Goal: Navigation & Orientation: Find specific page/section

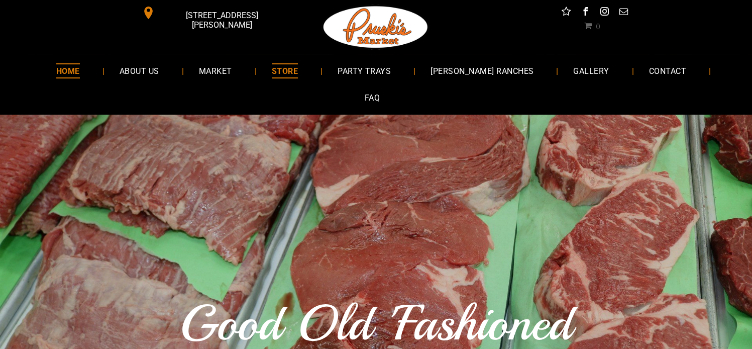
click at [272, 68] on span "STORE" at bounding box center [285, 70] width 26 height 15
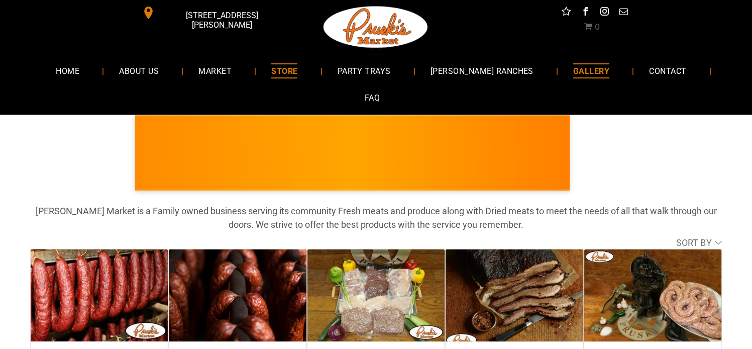
click at [573, 69] on span "GALLERY" at bounding box center [591, 70] width 36 height 15
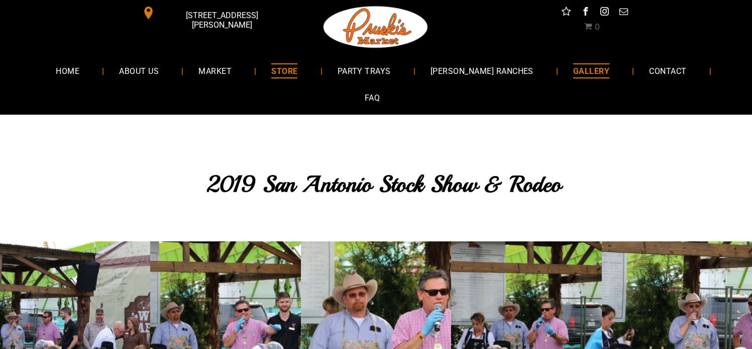
click at [279, 69] on span "STORE" at bounding box center [284, 70] width 26 height 15
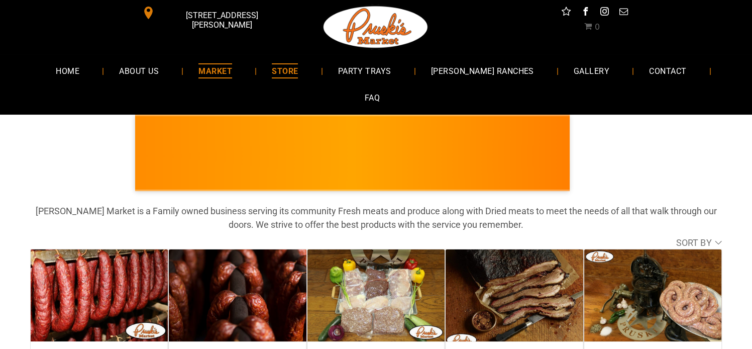
click at [207, 67] on span "MARKET" at bounding box center [215, 70] width 34 height 15
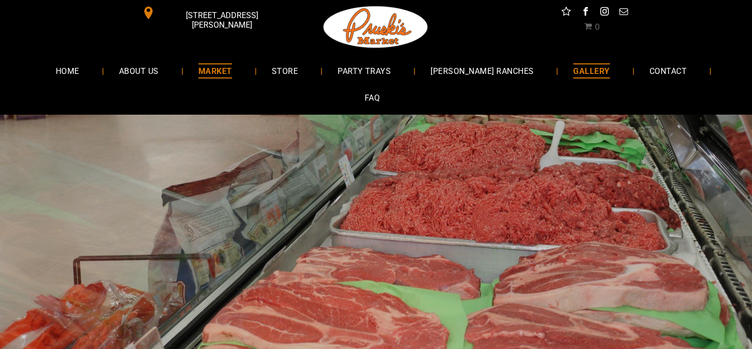
click at [573, 66] on span "GALLERY" at bounding box center [591, 70] width 36 height 15
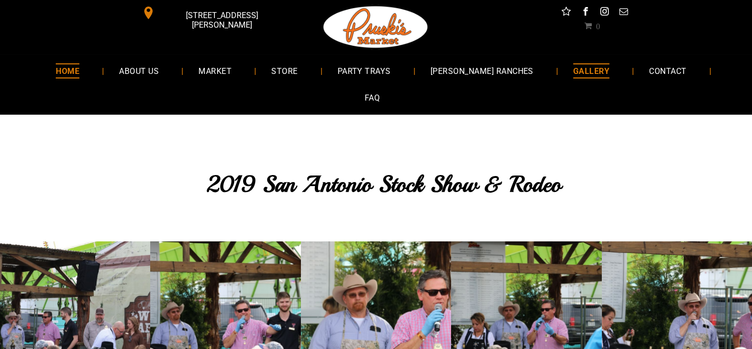
click at [65, 70] on span "HOME" at bounding box center [68, 70] width 24 height 15
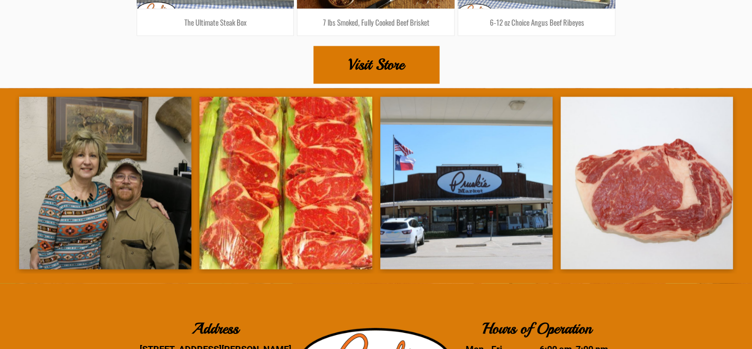
scroll to position [1691, 0]
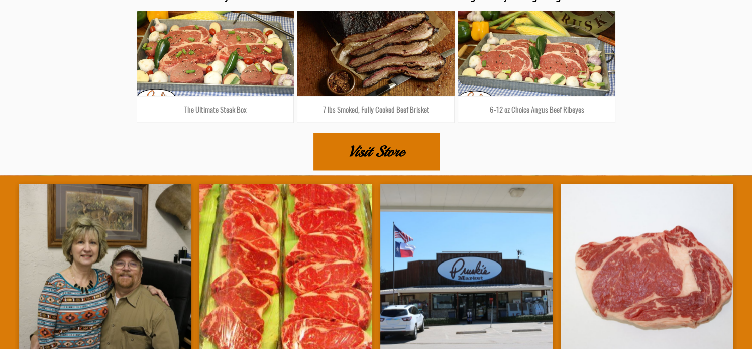
click at [384, 134] on span "Visit Store" at bounding box center [376, 151] width 56 height 35
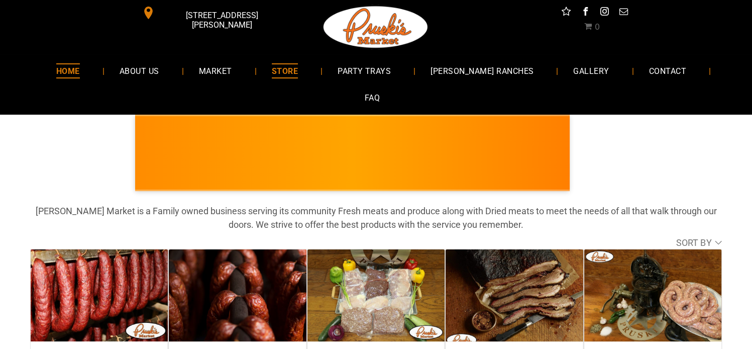
click at [59, 66] on span "HOME" at bounding box center [68, 70] width 24 height 15
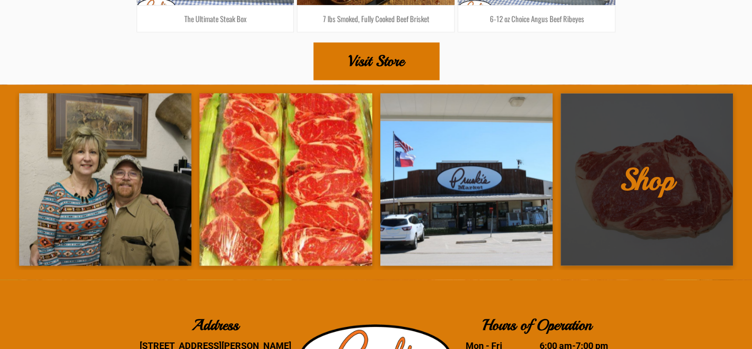
scroll to position [1841, 0]
